Goal: Task Accomplishment & Management: Manage account settings

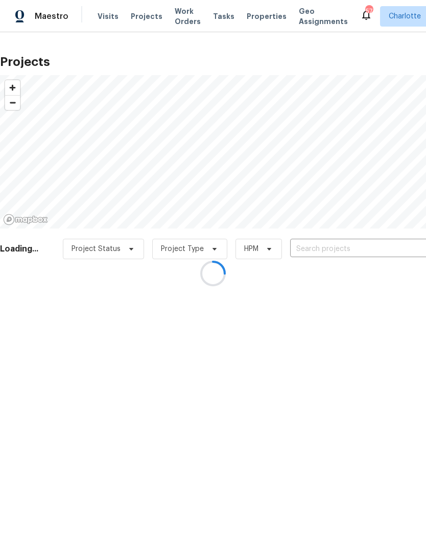
click at [357, 255] on div at bounding box center [213, 273] width 426 height 547
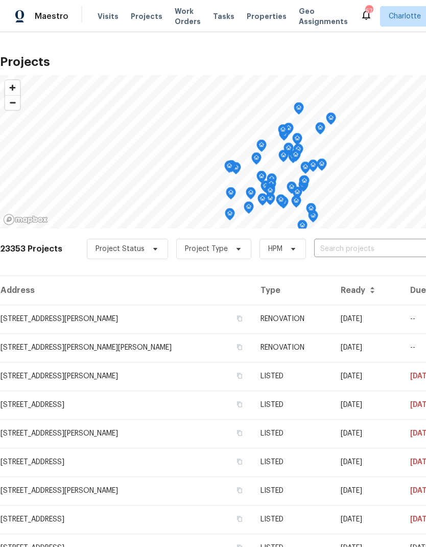
click at [365, 252] on input "text" at bounding box center [372, 249] width 117 height 16
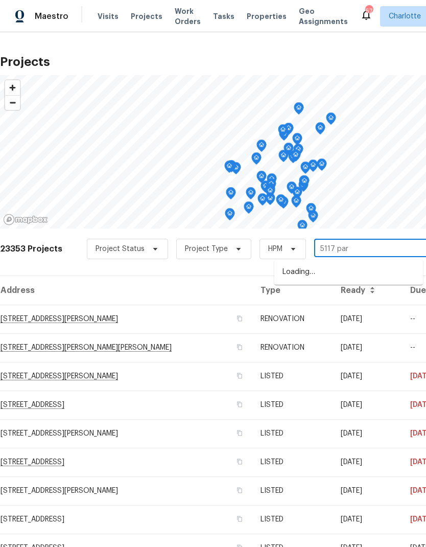
type input "5117 park"
click at [388, 268] on li "[STREET_ADDRESS]" at bounding box center [349, 272] width 149 height 17
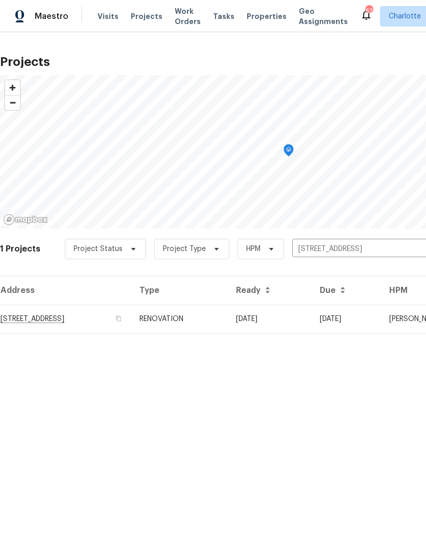
click at [312, 323] on td "[DATE]" at bounding box center [270, 319] width 84 height 29
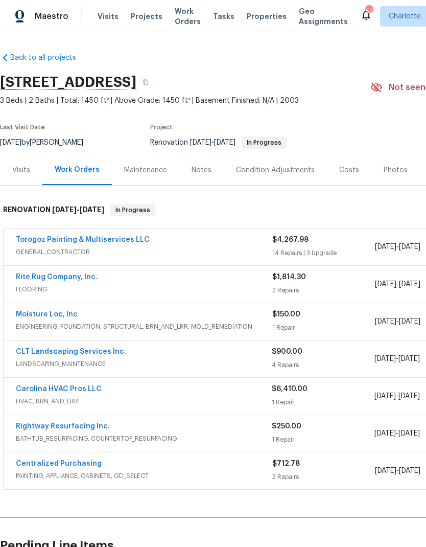
click at [18, 276] on link "Rite Rug Company, Inc." at bounding box center [57, 277] width 82 height 7
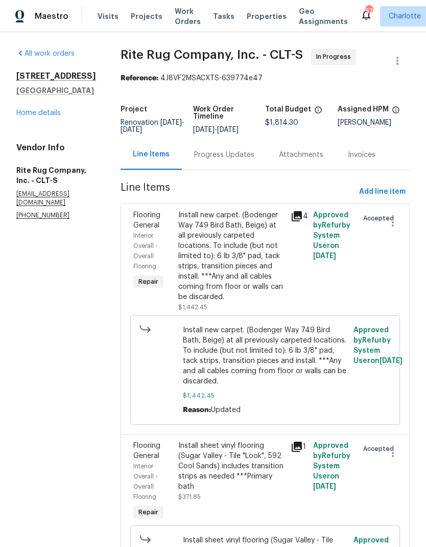
click at [255, 160] on div "Progress Updates" at bounding box center [224, 155] width 60 height 10
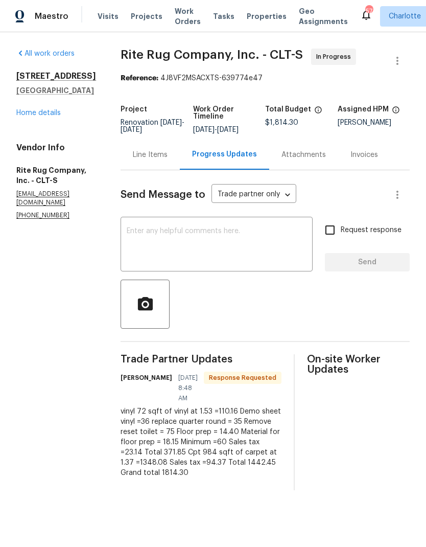
click at [254, 249] on textarea at bounding box center [217, 246] width 180 height 36
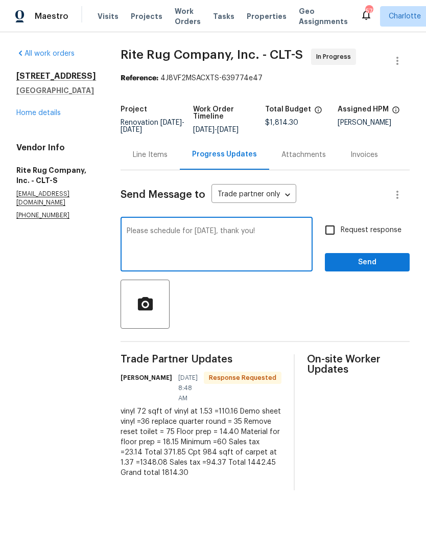
type textarea "Please schedule for [DATE], thank you!"
click at [336, 241] on input "Request response" at bounding box center [330, 229] width 21 height 21
checkbox input "true"
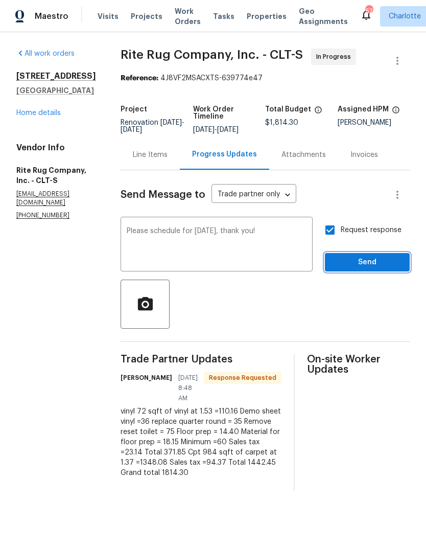
click at [374, 266] on span "Send" at bounding box center [367, 262] width 69 height 13
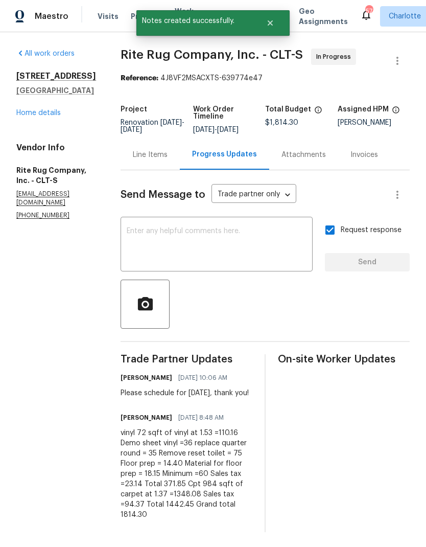
click at [30, 115] on link "Home details" at bounding box center [38, 112] width 44 height 7
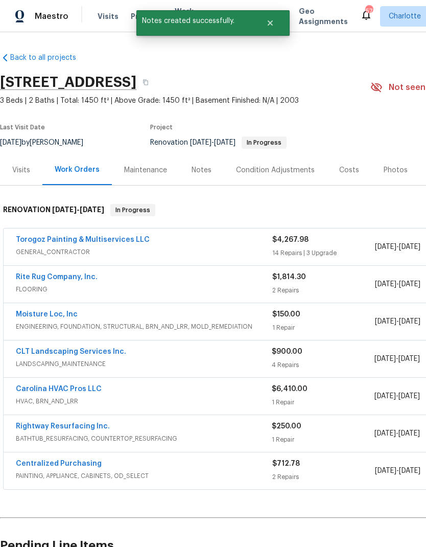
click at [40, 354] on link "CLT Landscaping Services Inc." at bounding box center [71, 351] width 110 height 7
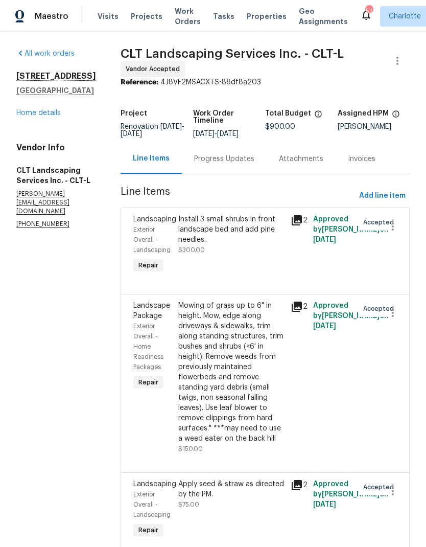
click at [250, 157] on div "Progress Updates" at bounding box center [224, 159] width 60 height 10
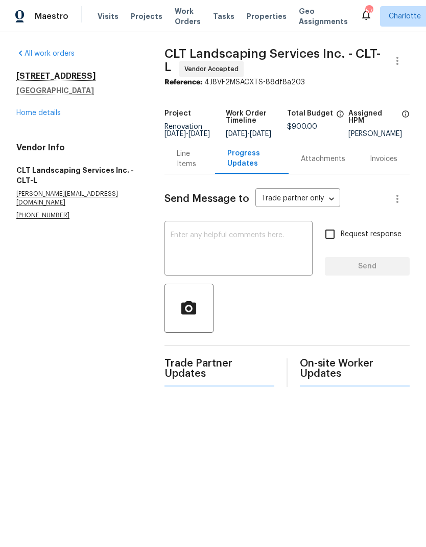
click at [255, 248] on textarea at bounding box center [239, 250] width 136 height 36
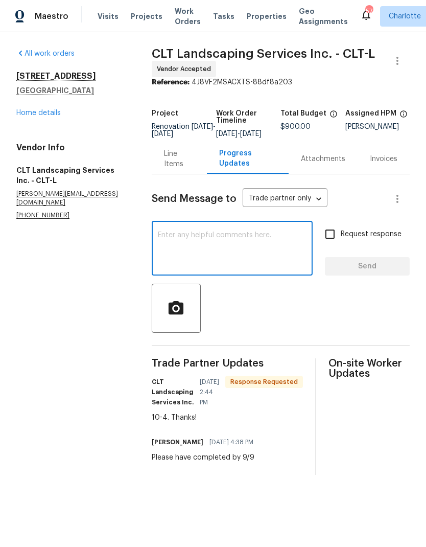
click at [25, 115] on link "Home details" at bounding box center [38, 112] width 44 height 7
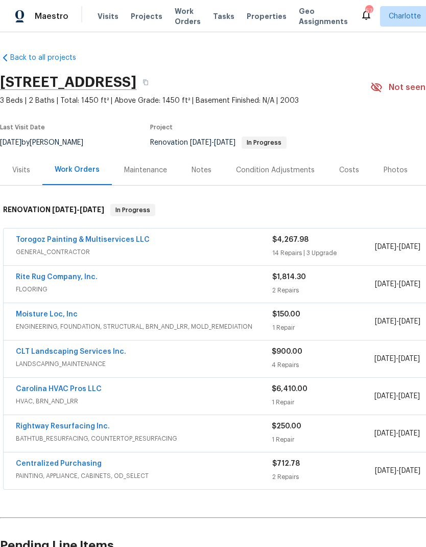
click at [38, 428] on link "Rightway Resurfacing Inc." at bounding box center [63, 426] width 94 height 7
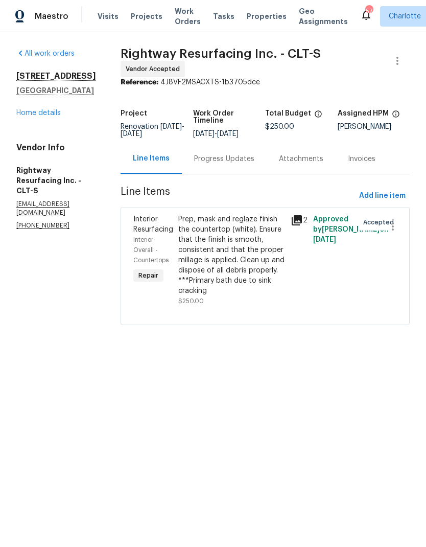
click at [248, 164] on div "Progress Updates" at bounding box center [224, 159] width 60 height 10
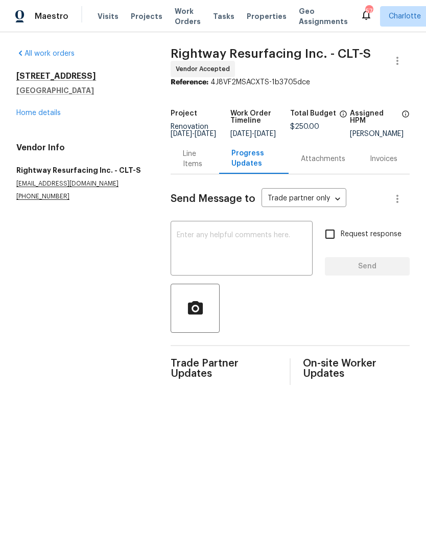
click at [25, 112] on link "Home details" at bounding box center [38, 112] width 44 height 7
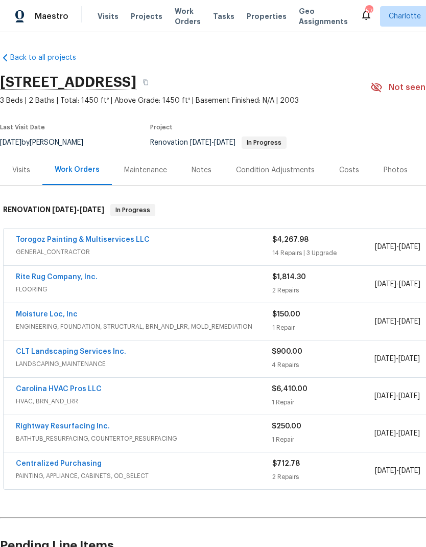
click at [289, 428] on span "$250.00" at bounding box center [287, 426] width 30 height 7
